Goal: Task Accomplishment & Management: Use online tool/utility

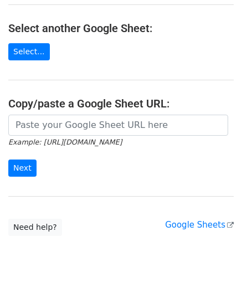
scroll to position [145, 0]
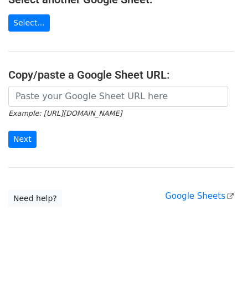
click at [60, 108] on icon "Example: [URL][DOMAIN_NAME]" at bounding box center [64, 113] width 113 height 10
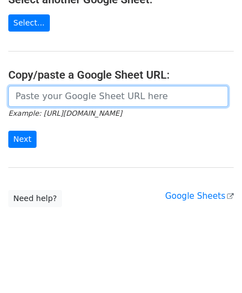
click at [70, 98] on input "url" at bounding box center [118, 96] width 220 height 21
paste input "[URL][DOMAIN_NAME]"
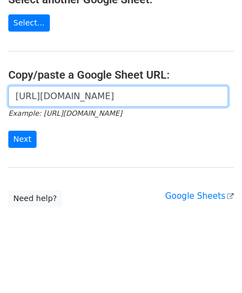
scroll to position [0, 239]
type input "[URL][DOMAIN_NAME]"
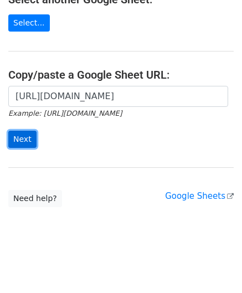
click at [23, 139] on input "Next" at bounding box center [22, 139] width 28 height 17
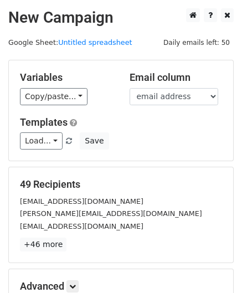
scroll to position [135, 0]
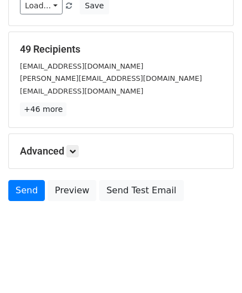
click at [77, 143] on div "Advanced Tracking Track Opens UTM Codes Track Clicks Filters Only include sprea…" at bounding box center [121, 151] width 224 height 34
drag, startPoint x: 75, startPoint y: 151, endPoint x: 78, endPoint y: 118, distance: 33.3
click at [75, 151] on icon at bounding box center [72, 151] width 7 height 7
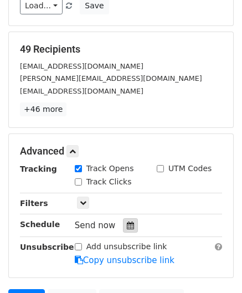
click at [127, 226] on icon at bounding box center [130, 225] width 7 height 8
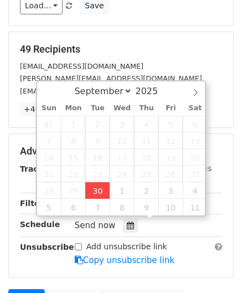
type input "2025-09-30 13:53"
type input "01"
type input "53"
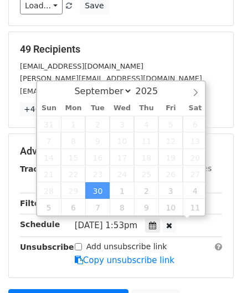
scroll to position [0, 0]
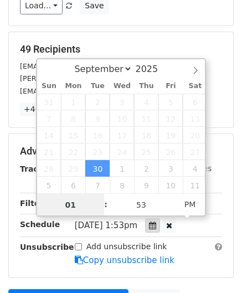
paste input "4"
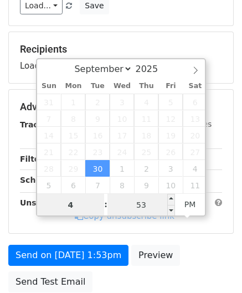
type input "4"
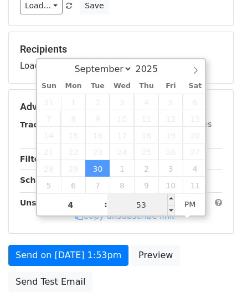
type input "2025-09-30 16:53"
type input "04"
click at [154, 204] on input "53" at bounding box center [140, 205] width 67 height 22
type input "00"
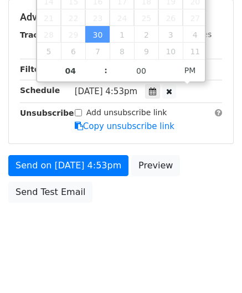
type input "2025-09-30 16:00"
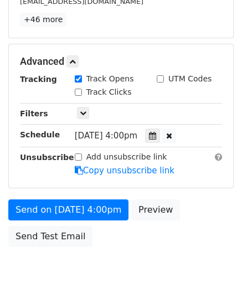
scroll to position [269, 0]
